Goal: Task Accomplishment & Management: Use online tool/utility

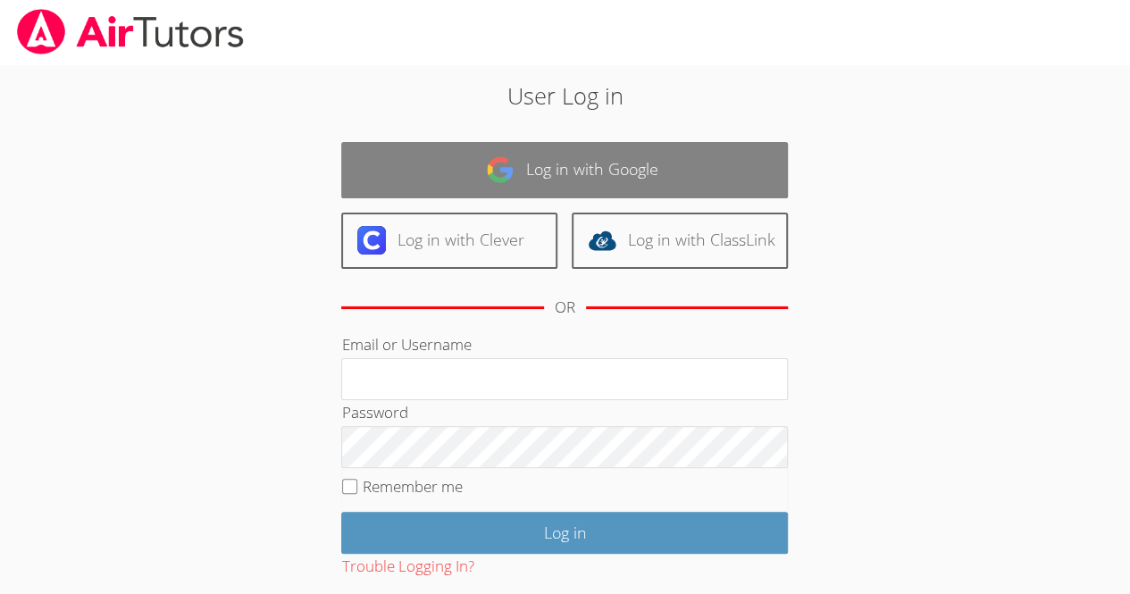
click at [575, 189] on link "Log in with Google" at bounding box center [564, 170] width 447 height 56
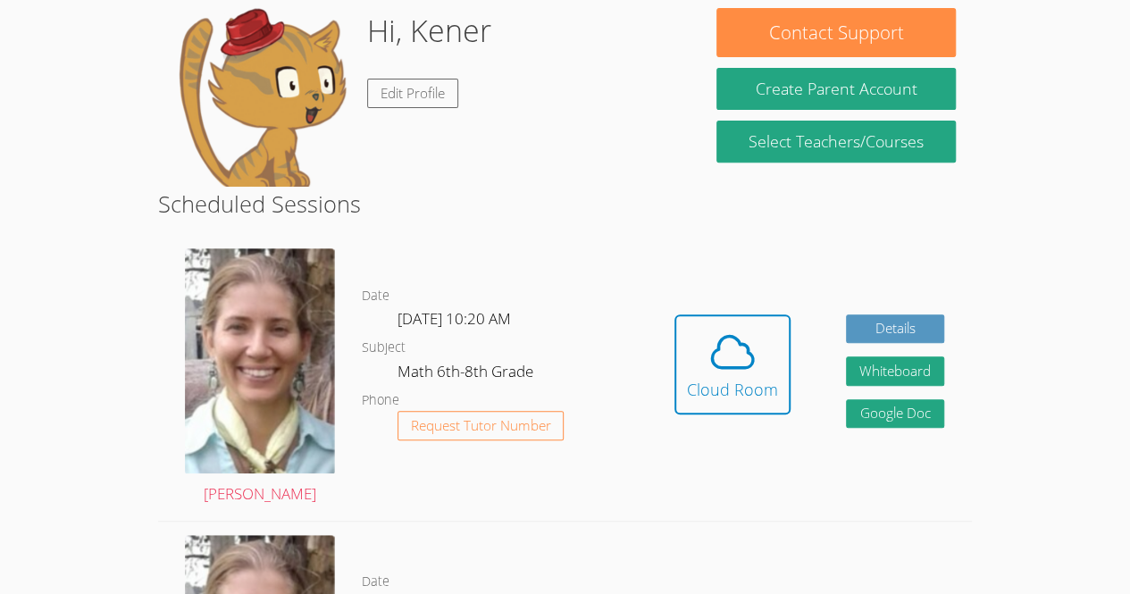
scroll to position [287, 0]
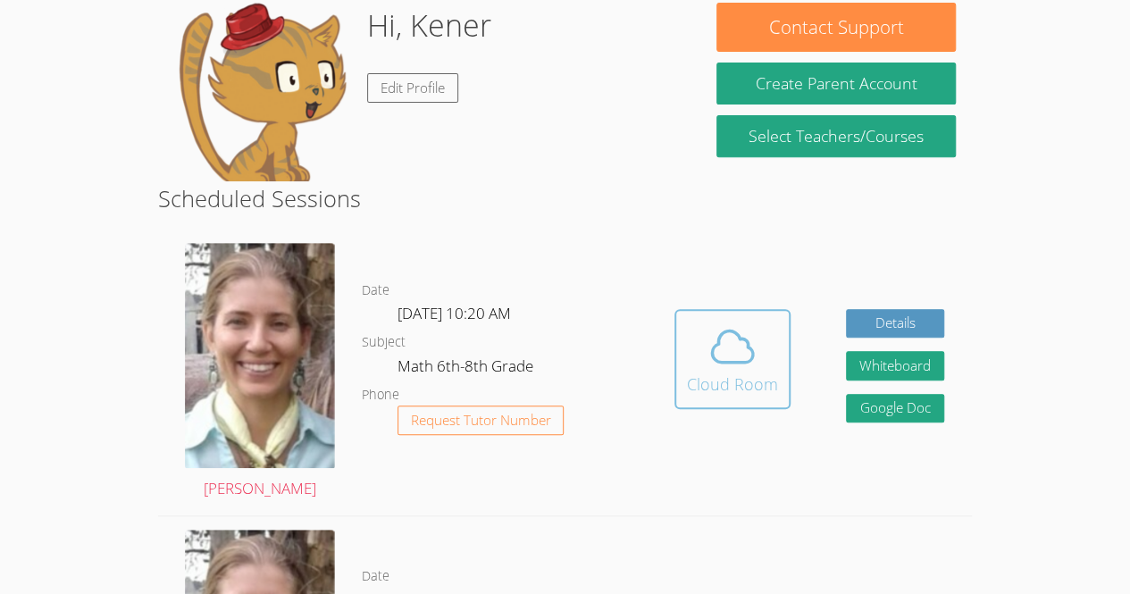
click at [730, 346] on icon at bounding box center [733, 347] width 50 height 50
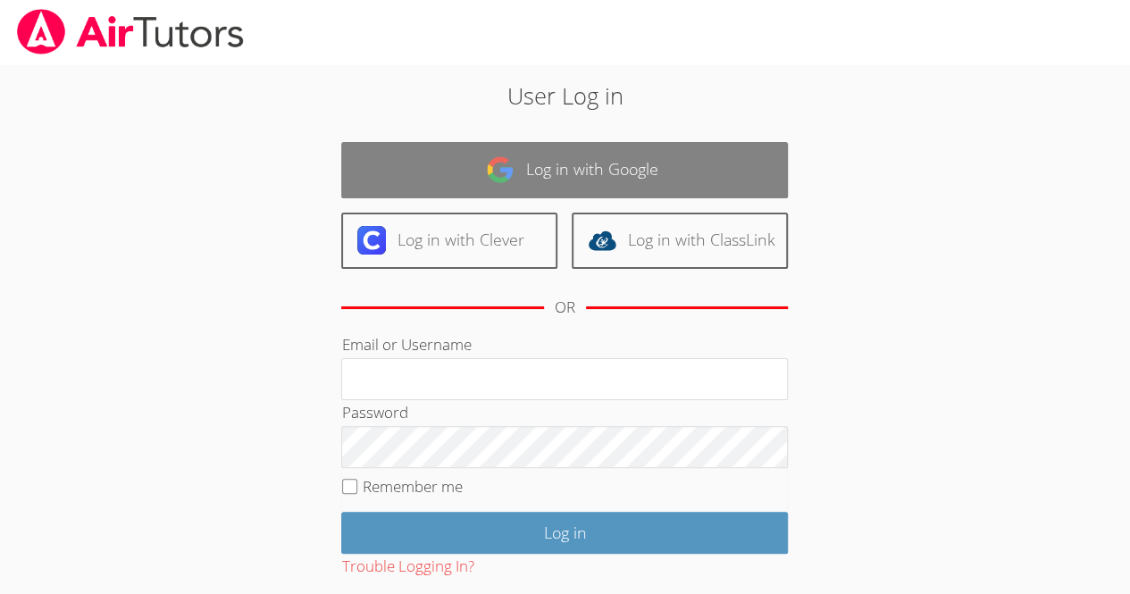
click at [638, 154] on link "Log in with Google" at bounding box center [564, 170] width 447 height 56
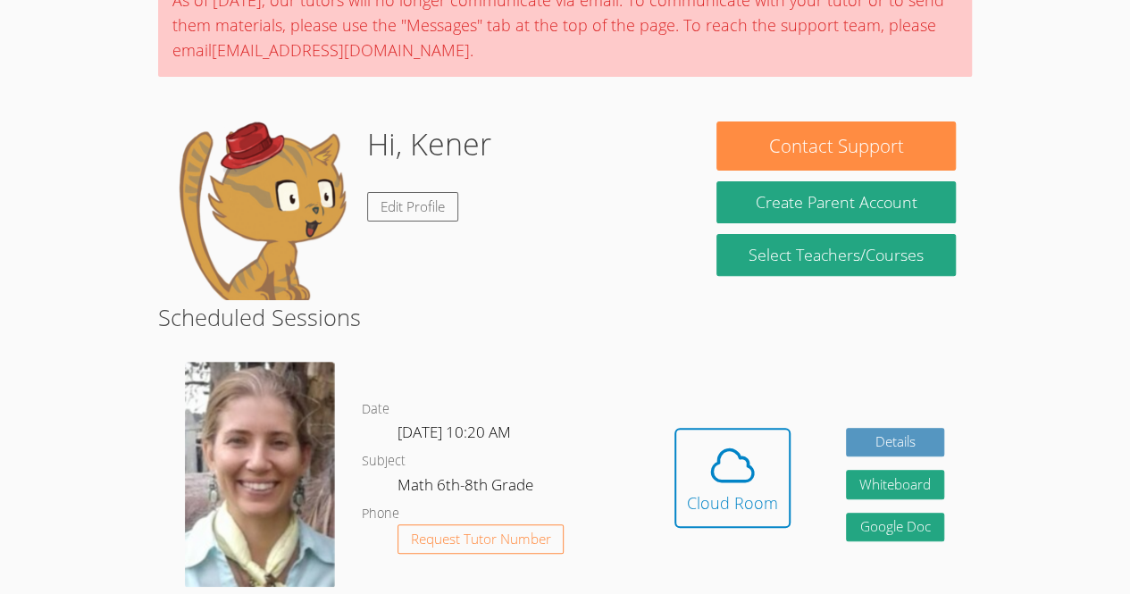
scroll to position [172, 0]
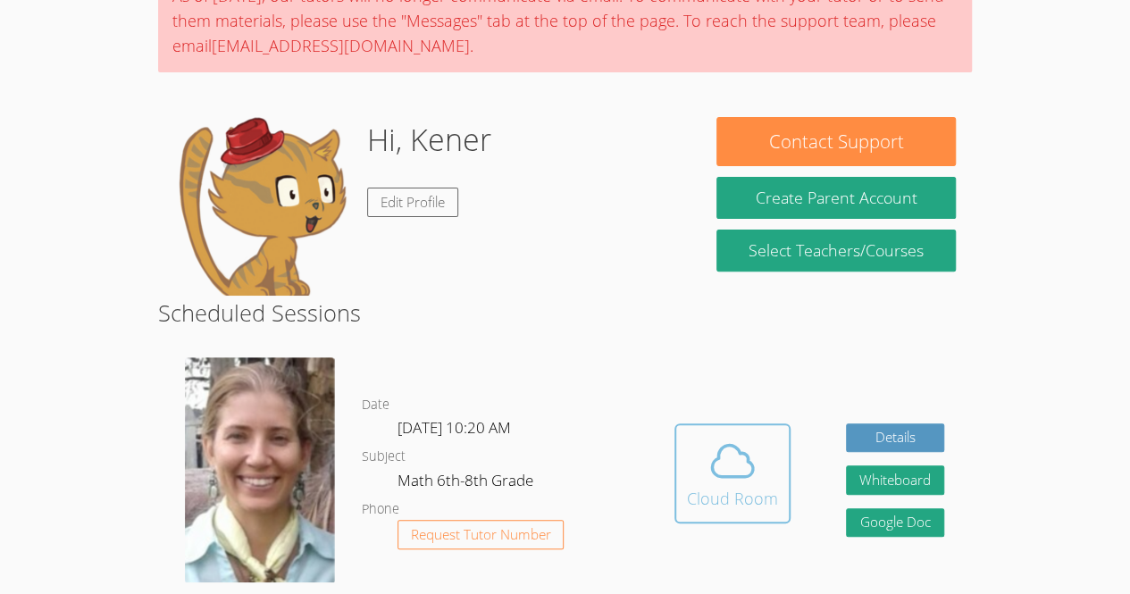
click at [759, 487] on div "Cloud Room" at bounding box center [732, 498] width 91 height 25
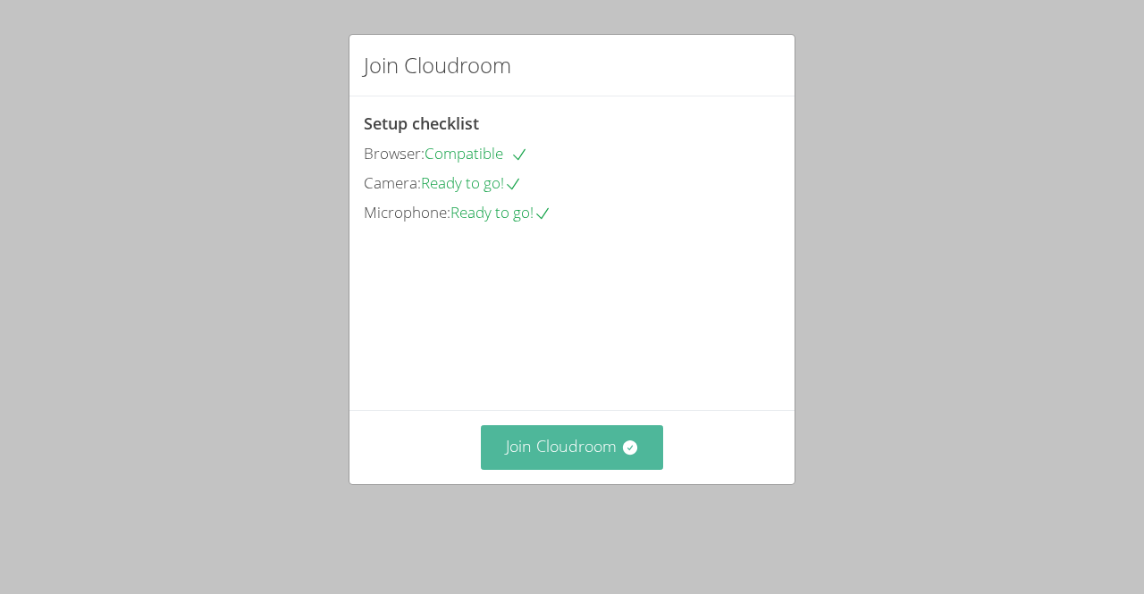
click at [516, 469] on button "Join Cloudroom" at bounding box center [572, 447] width 183 height 44
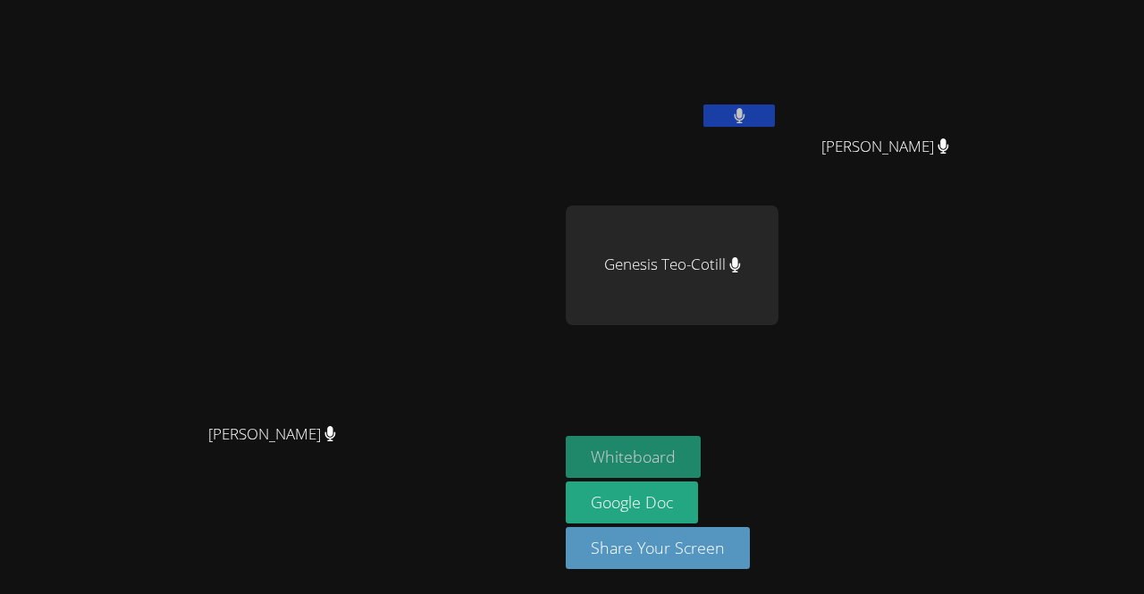
click at [700, 446] on button "Whiteboard" at bounding box center [633, 457] width 135 height 42
click at [775, 108] on button at bounding box center [738, 116] width 71 height 22
click at [775, 112] on button at bounding box center [738, 116] width 71 height 22
click at [775, 107] on button at bounding box center [738, 116] width 71 height 22
click at [749, 110] on icon at bounding box center [739, 115] width 19 height 15
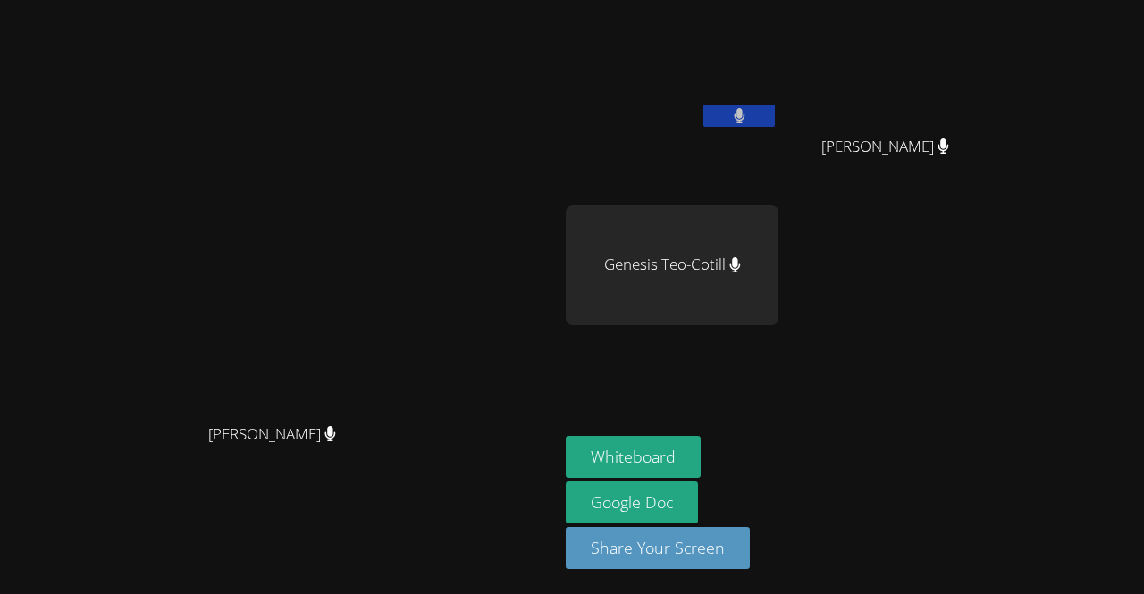
click at [703, 105] on button at bounding box center [738, 116] width 71 height 22
drag, startPoint x: 858, startPoint y: 0, endPoint x: 636, endPoint y: 275, distance: 353.3
click at [414, 275] on video at bounding box center [280, 261] width 268 height 306
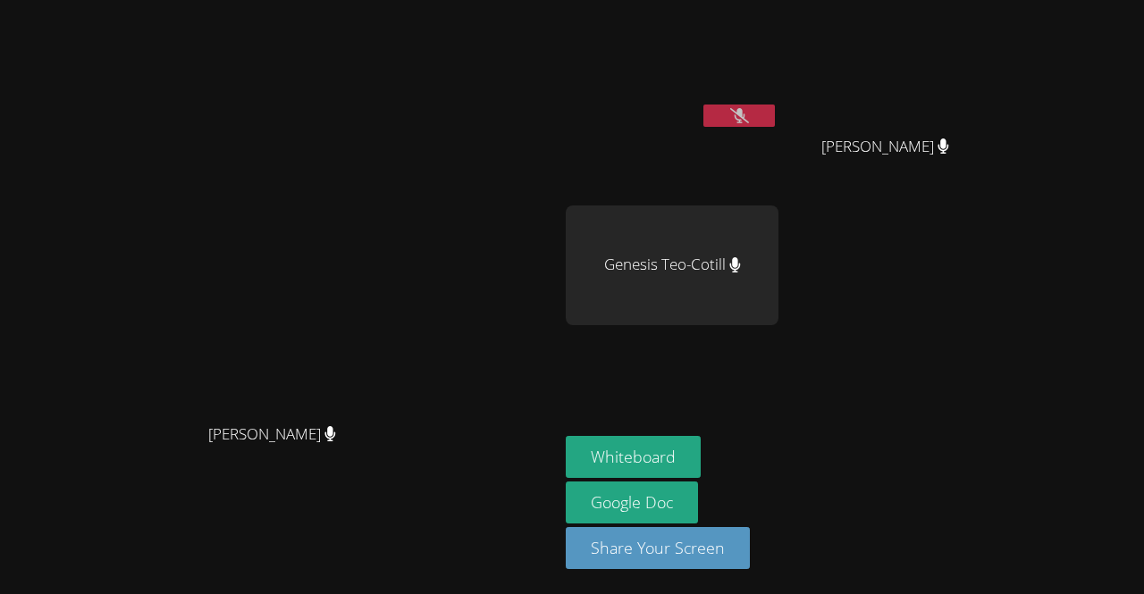
click at [749, 121] on icon at bounding box center [739, 115] width 19 height 15
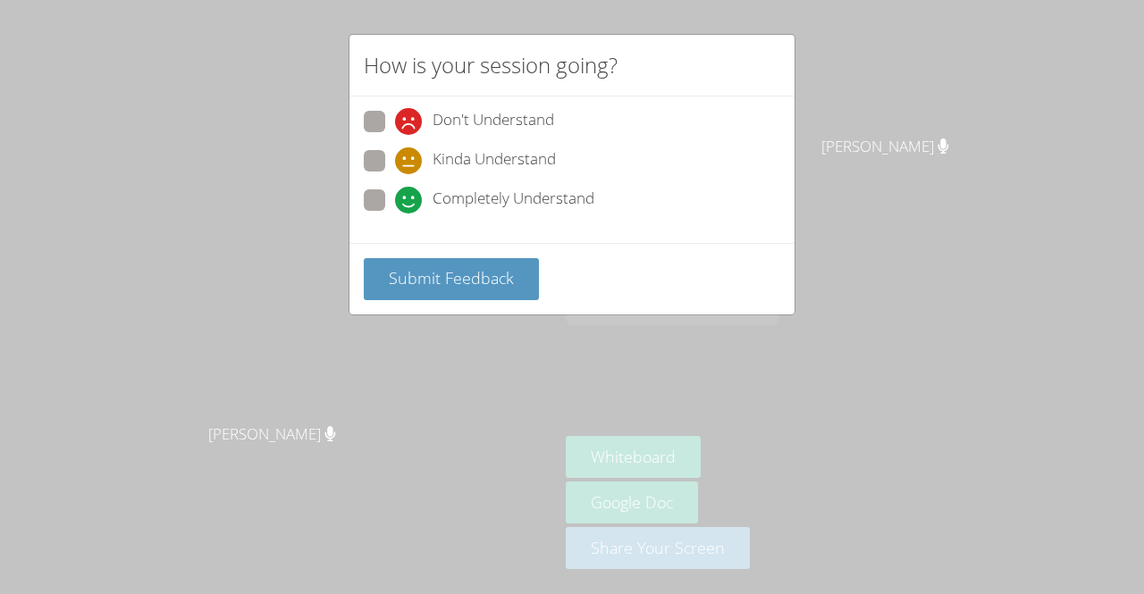
click at [395, 214] on span at bounding box center [395, 214] width 0 height 0
click at [395, 199] on input "Completely Understand" at bounding box center [402, 196] width 15 height 15
radio input "true"
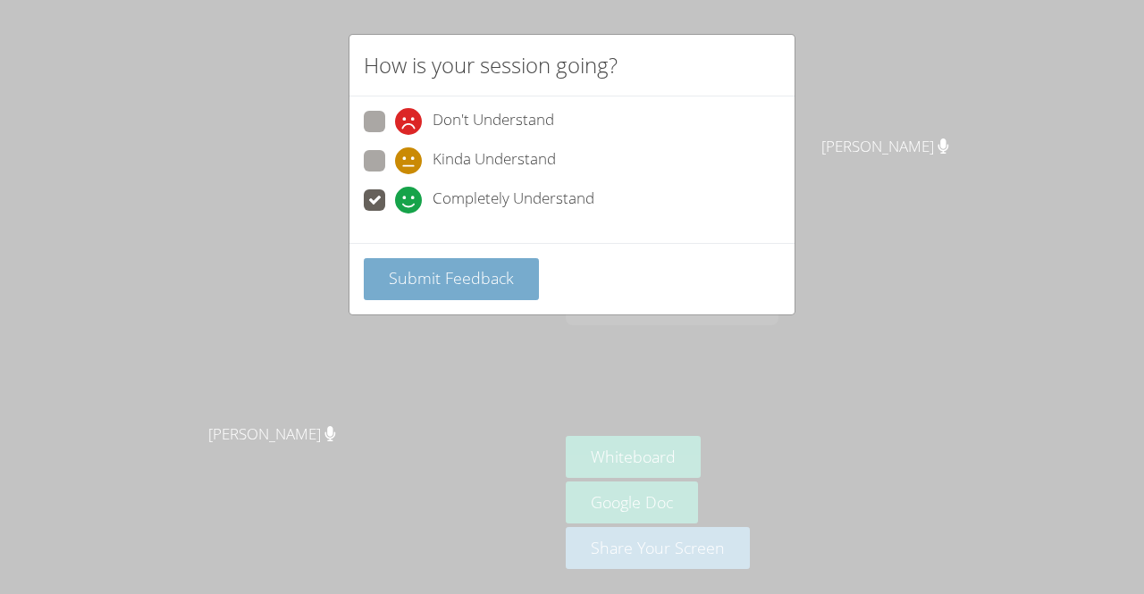
click at [477, 267] on span "Submit Feedback" at bounding box center [451, 277] width 125 height 21
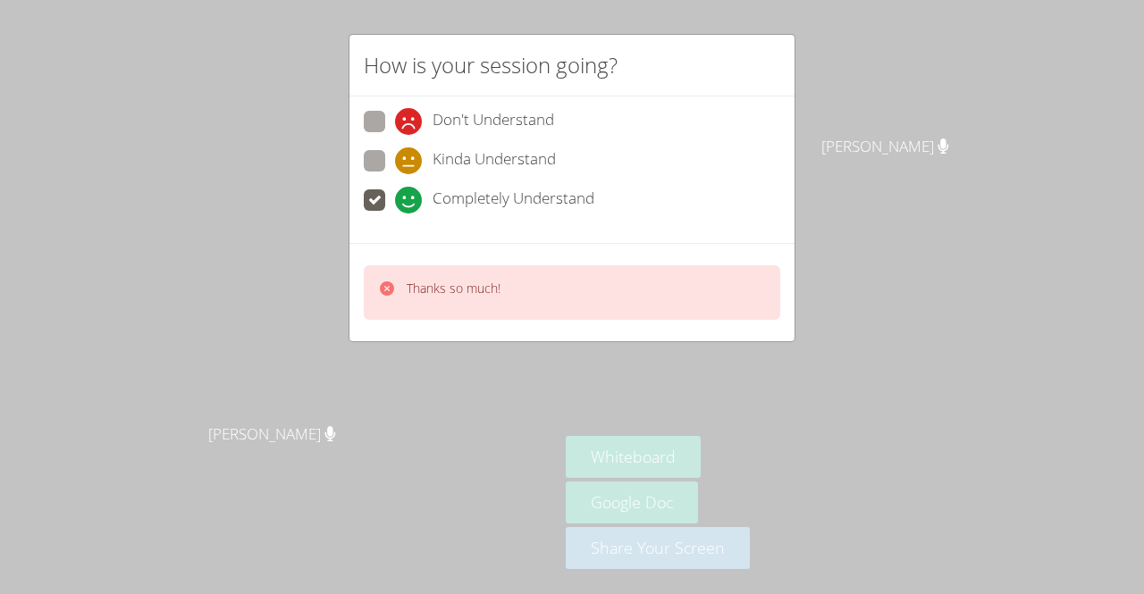
click at [387, 281] on icon at bounding box center [387, 288] width 14 height 14
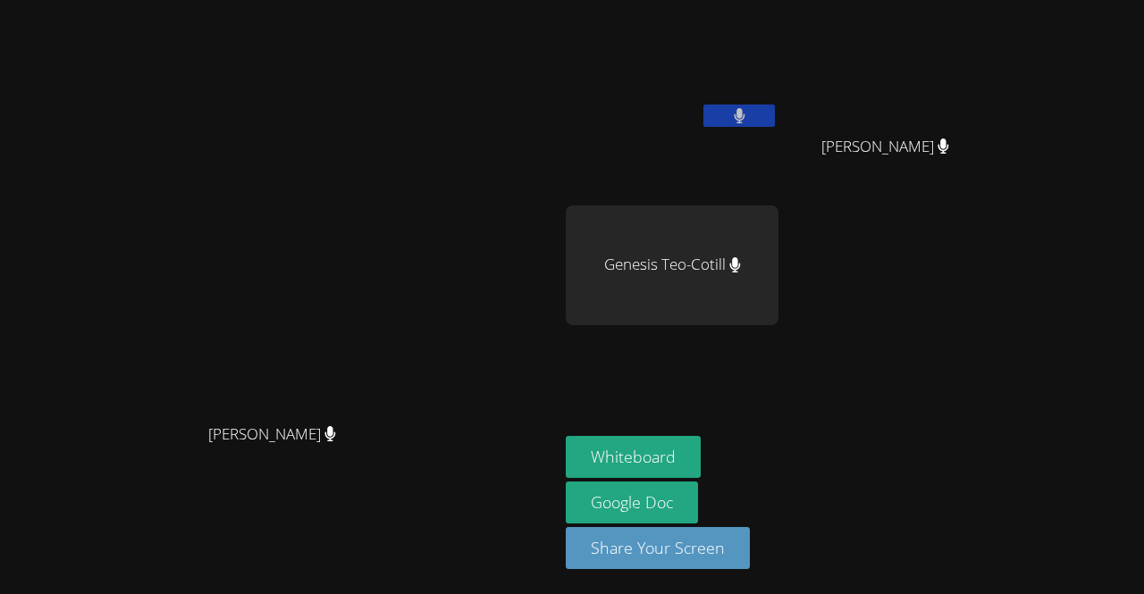
click at [778, 256] on div "Genesis Teo-Cotill" at bounding box center [672, 265] width 213 height 120
click at [778, 239] on div "Genesis Teo-Cotill" at bounding box center [672, 265] width 213 height 120
click at [998, 319] on div "Kener Rubio Hernandez Maria Alvarado-Sebastian Maria Alvarado-Sebastian Genesis…" at bounding box center [782, 202] width 432 height 390
